Goal: Information Seeking & Learning: Learn about a topic

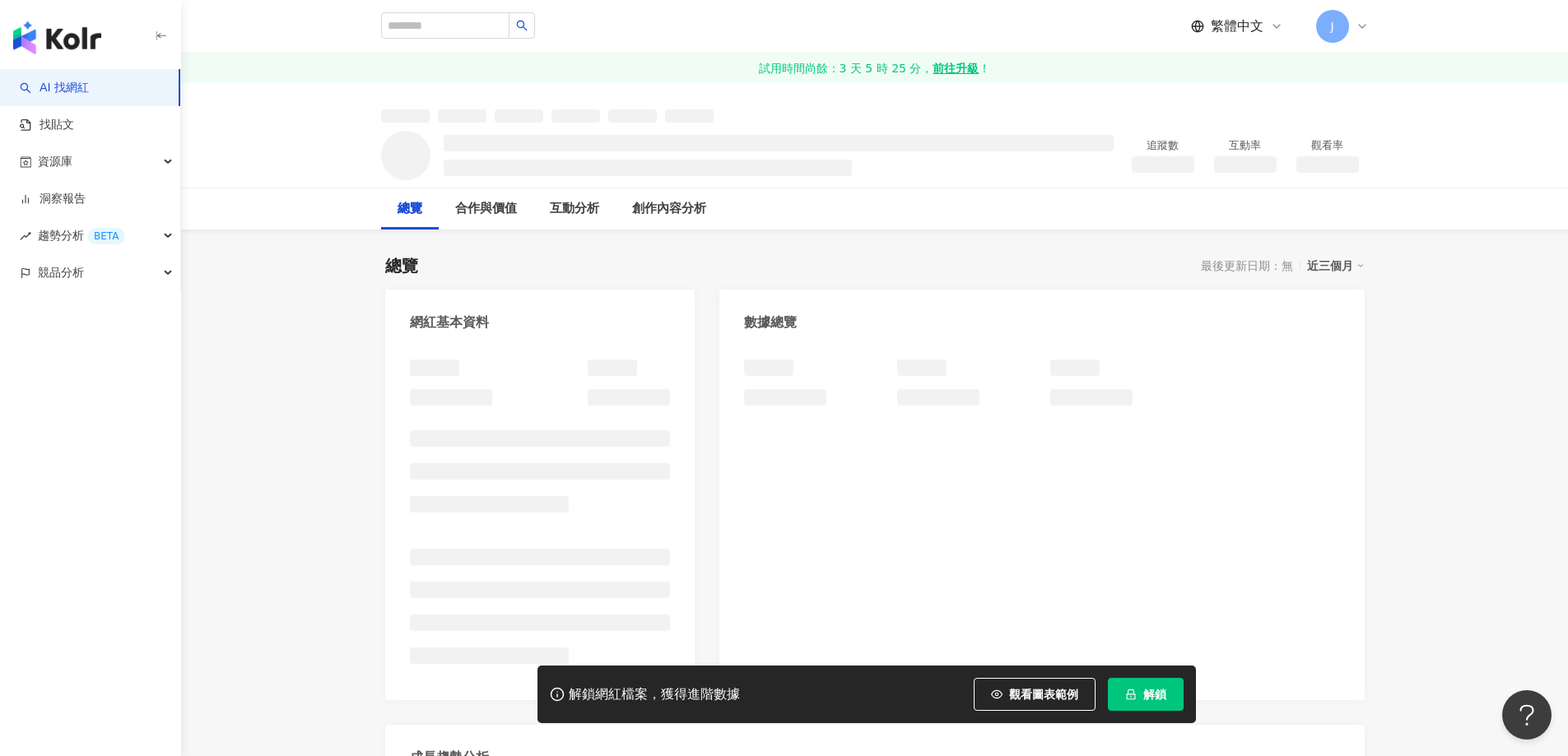
click at [1167, 693] on button "解鎖" at bounding box center [1145, 694] width 75 height 33
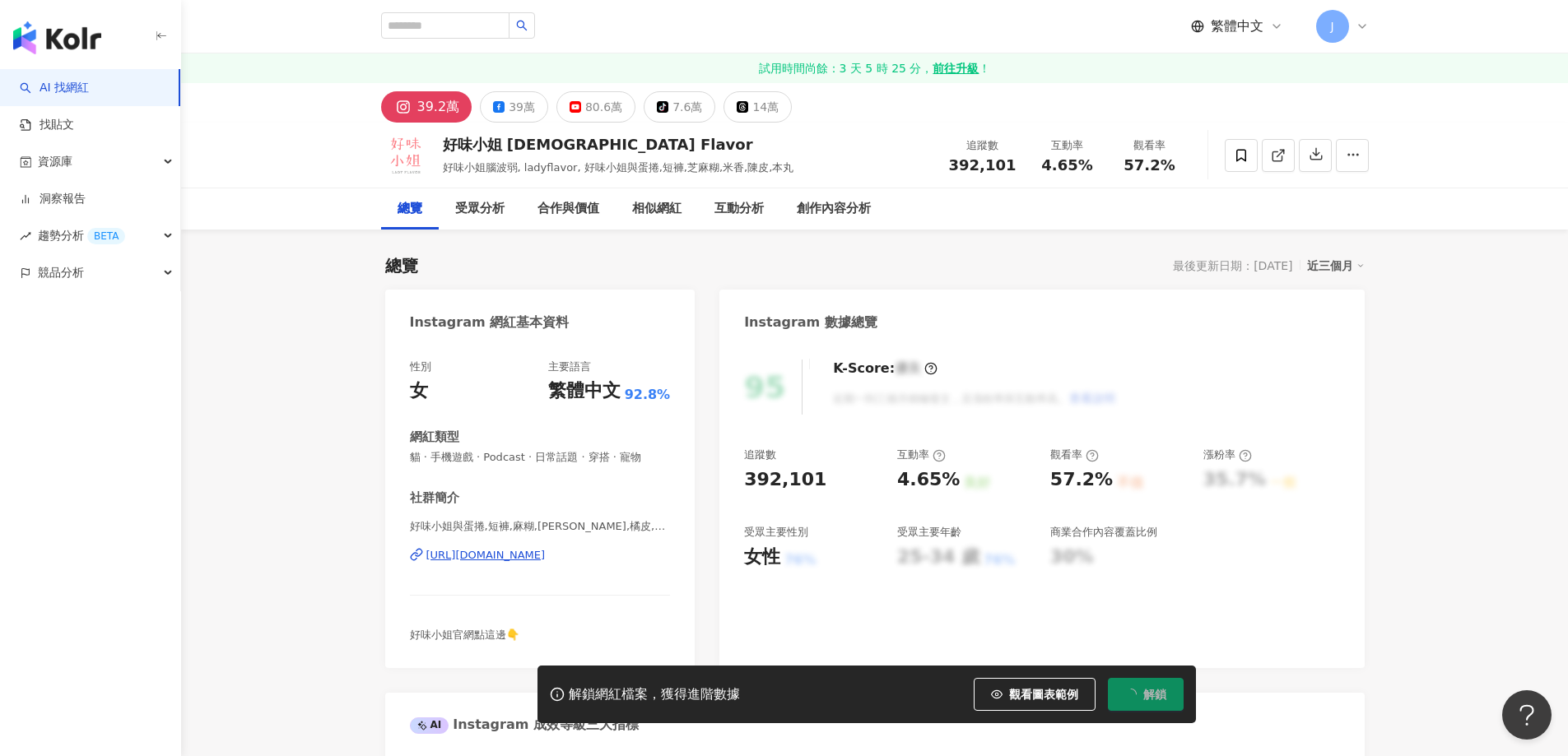
click at [1167, 693] on button "解鎖" at bounding box center [1145, 694] width 75 height 33
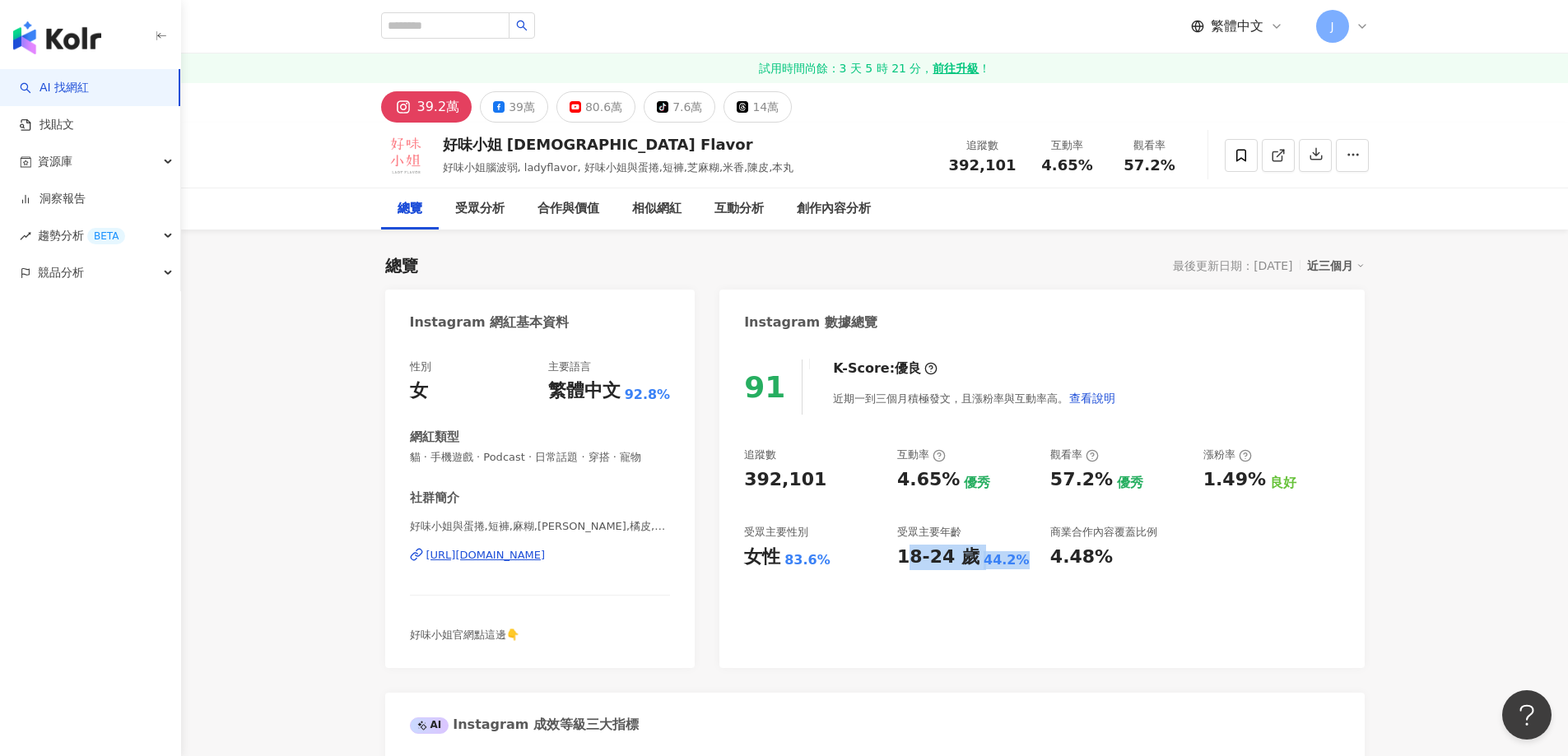
drag, startPoint x: 903, startPoint y: 556, endPoint x: 1021, endPoint y: 555, distance: 118.0
click at [1021, 555] on div "18-24 歲 44.2%" at bounding box center [965, 558] width 136 height 25
click at [915, 555] on div "18-24 歲" at bounding box center [938, 558] width 82 height 25
drag, startPoint x: 898, startPoint y: 558, endPoint x: 1020, endPoint y: 559, distance: 122.0
click at [1020, 559] on div "18-24 歲 44.2%" at bounding box center [965, 558] width 136 height 25
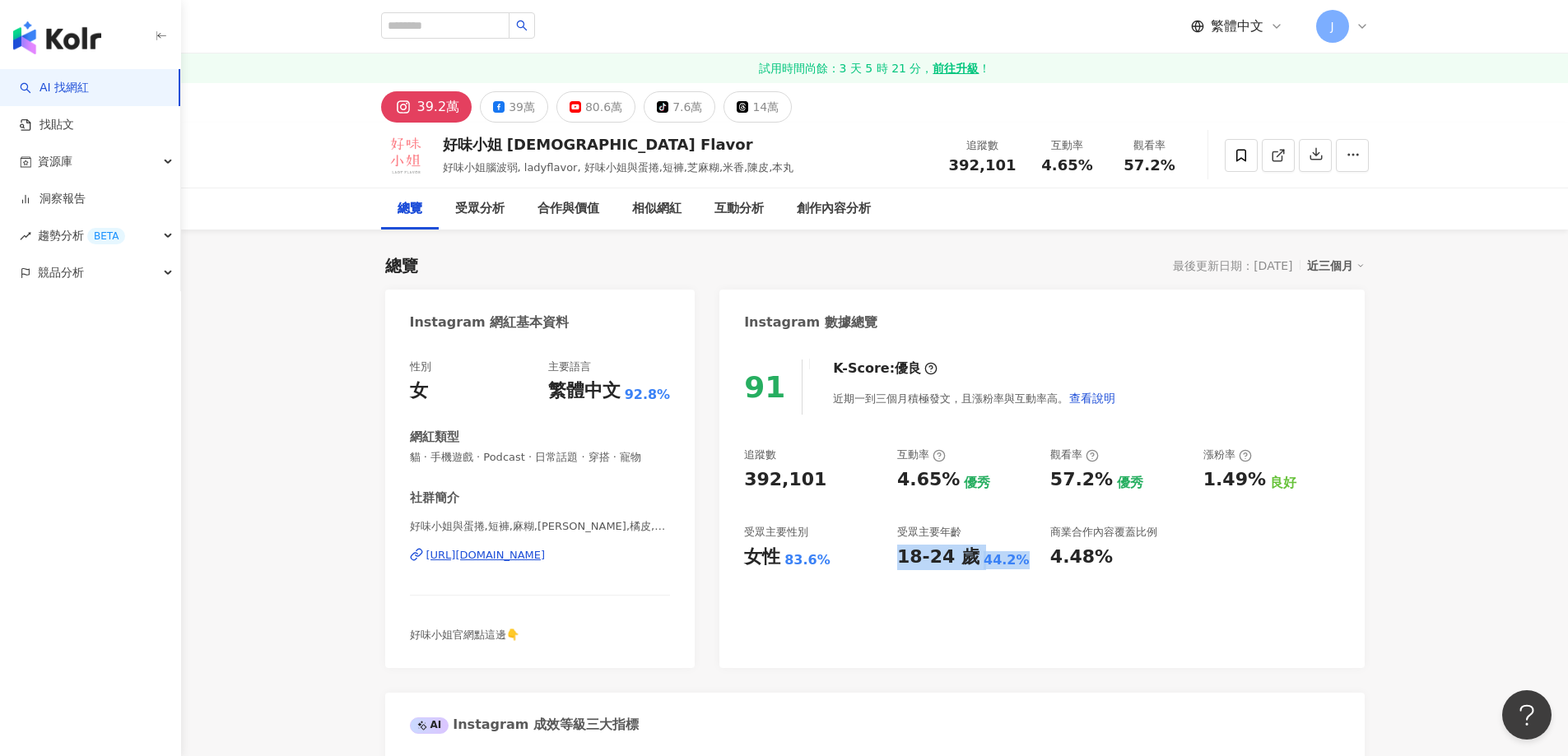
copy div "18-24 歲 44.2%"
click at [800, 545] on div "女性 83.6%" at bounding box center [812, 558] width 136 height 25
drag, startPoint x: 746, startPoint y: 556, endPoint x: 841, endPoint y: 558, distance: 95.0
click at [841, 558] on div "女性 83.6%" at bounding box center [812, 558] width 136 height 25
copy div "女性 83.6%"
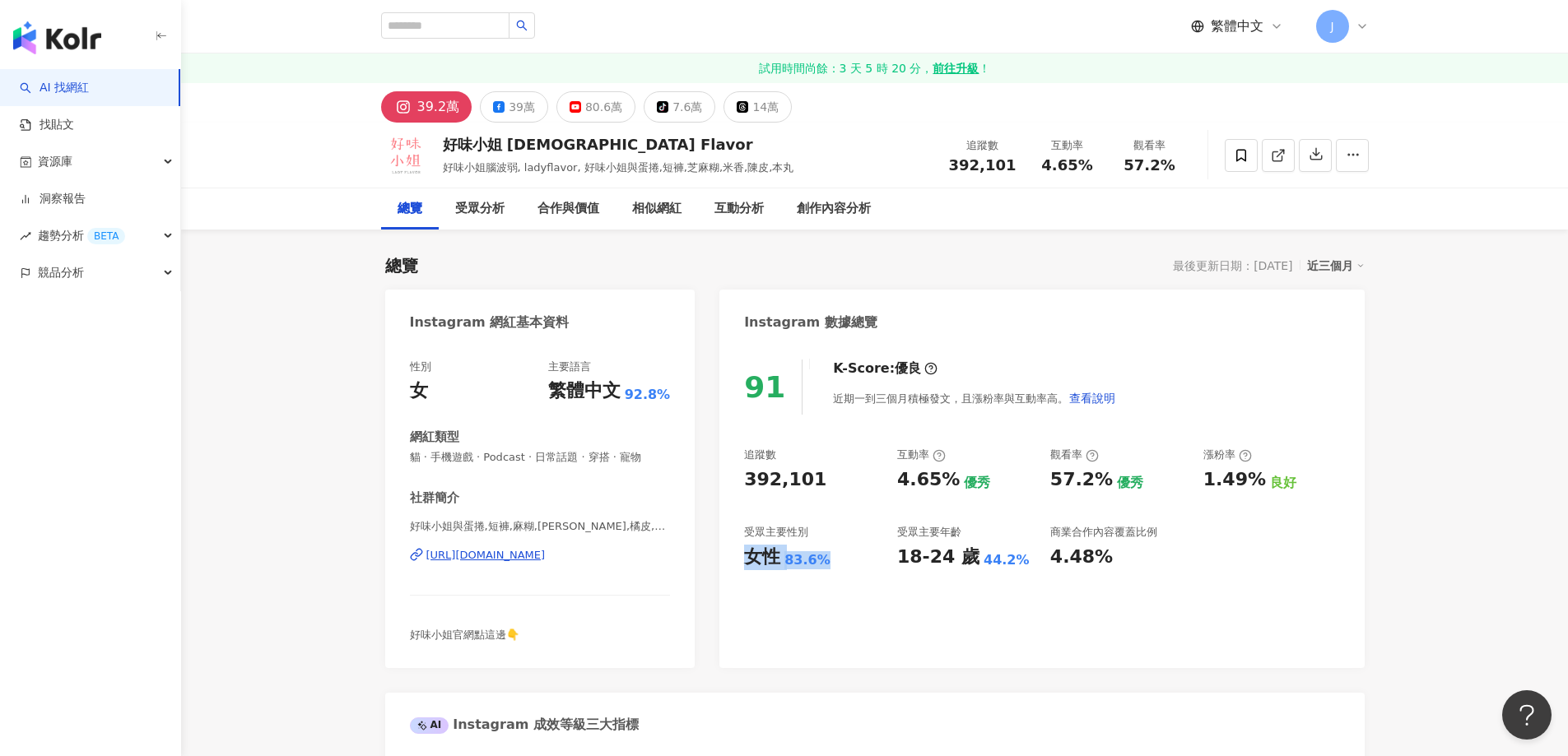
click at [826, 552] on div "女性 83.6%" at bounding box center [812, 558] width 136 height 25
drag, startPoint x: 903, startPoint y: 556, endPoint x: 1018, endPoint y: 564, distance: 115.3
click at [1018, 564] on div "18-24 歲 44.2%" at bounding box center [965, 558] width 136 height 25
drag, startPoint x: 745, startPoint y: 553, endPoint x: 832, endPoint y: 558, distance: 87.1
click at [832, 558] on div "女性 83.6%" at bounding box center [812, 558] width 136 height 25
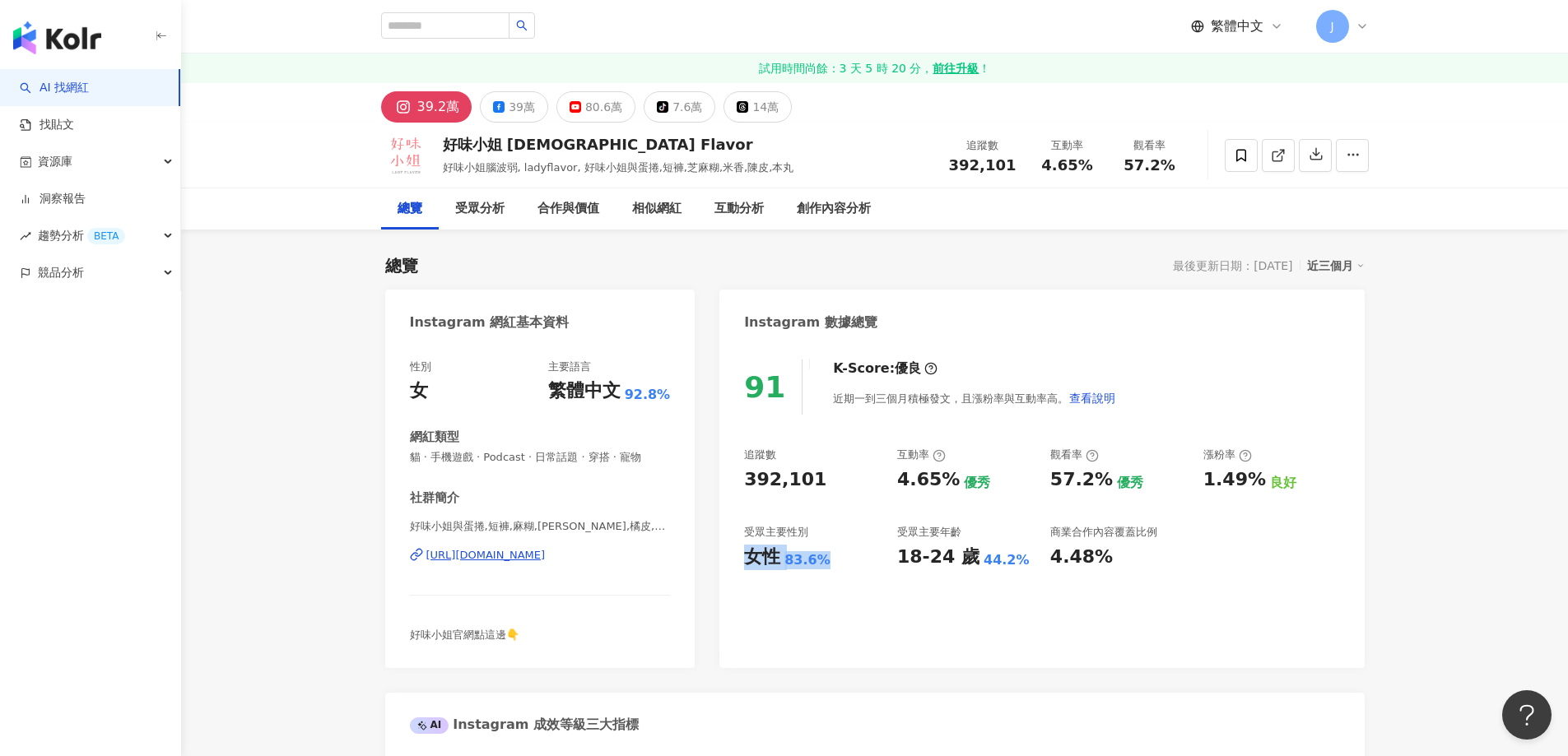
copy div "女性 83.6%"
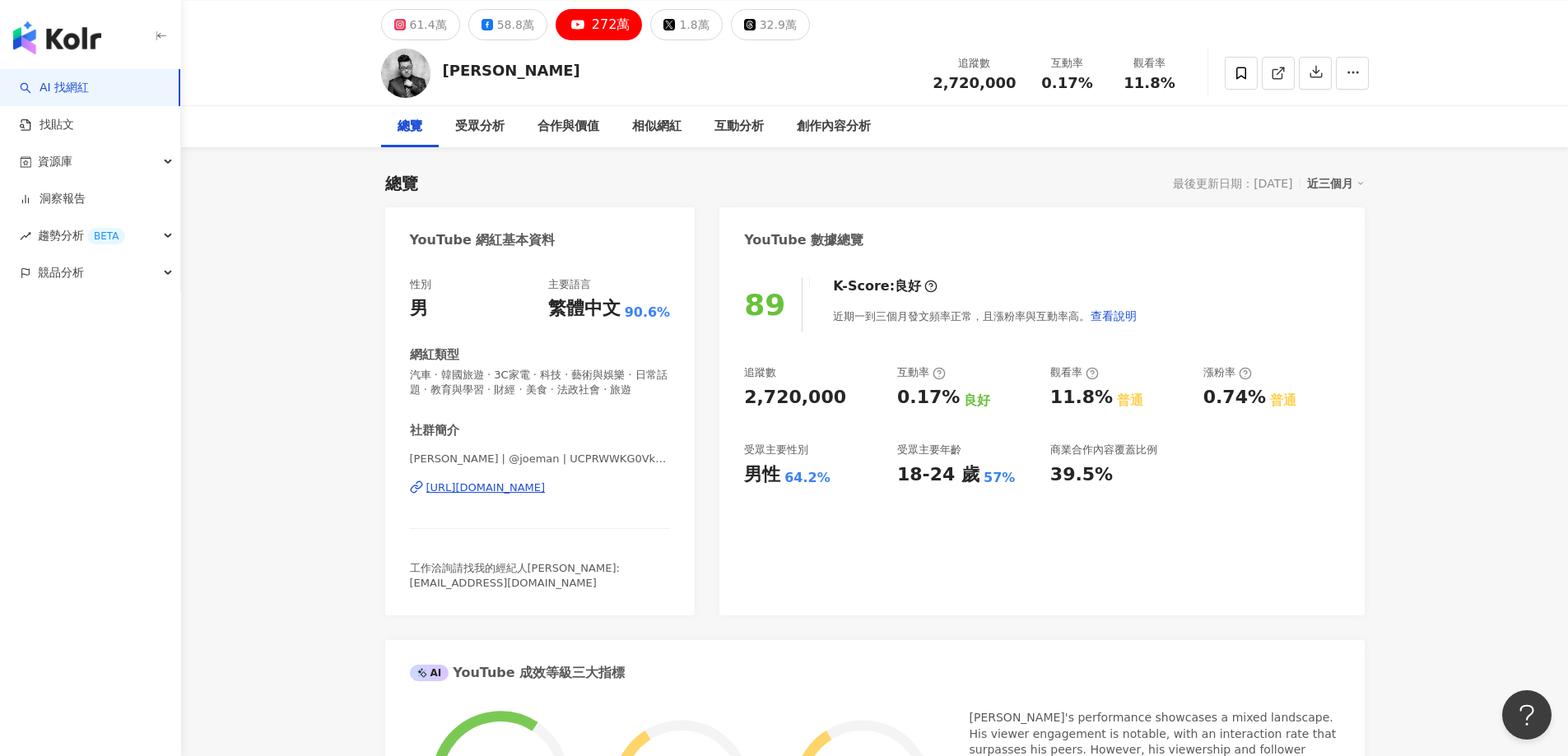
click at [831, 520] on div "89 K-Score : 良好 近期一到三個月發文頻率正常，且漲粉率與互動率高。 查看說明 追蹤數 2,720,000 互動率 0.17% 良好 觀看率 11…" at bounding box center [1042, 438] width 644 height 355
